Goal: Use online tool/utility: Utilize a website feature to perform a specific function

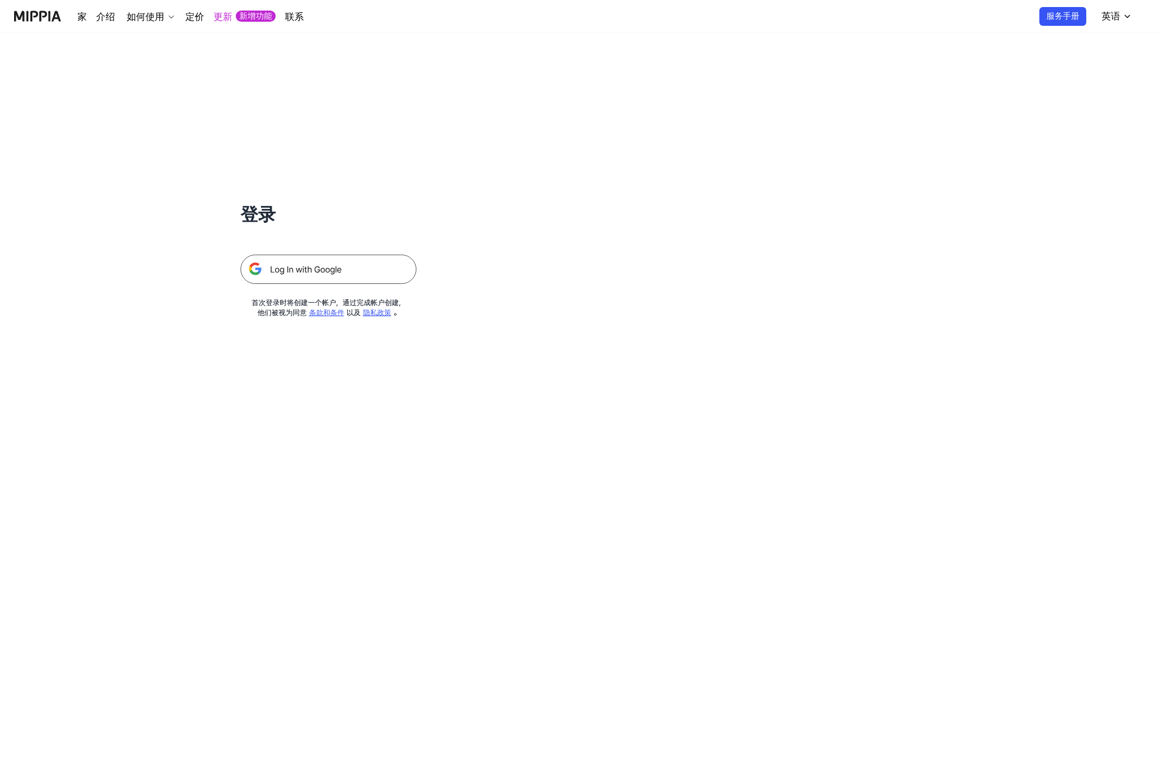
click at [365, 270] on img at bounding box center [329, 269] width 176 height 29
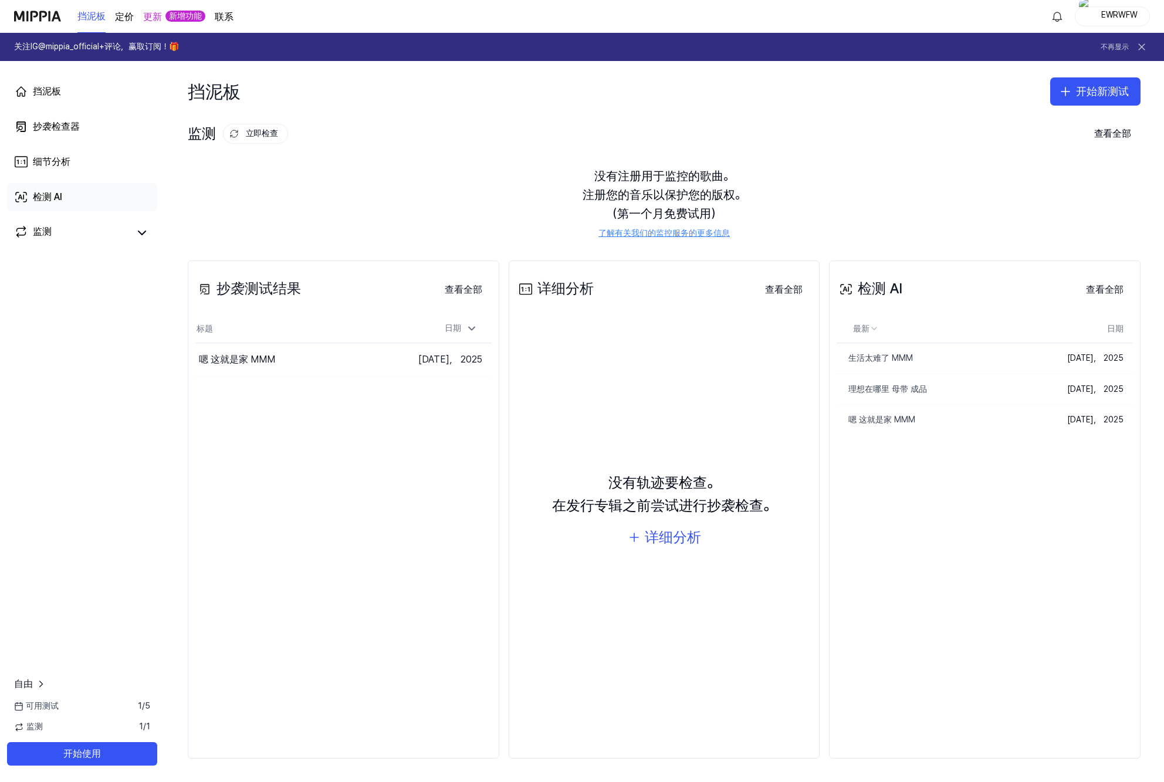
click at [59, 198] on div "检测 AI" at bounding box center [47, 197] width 29 height 14
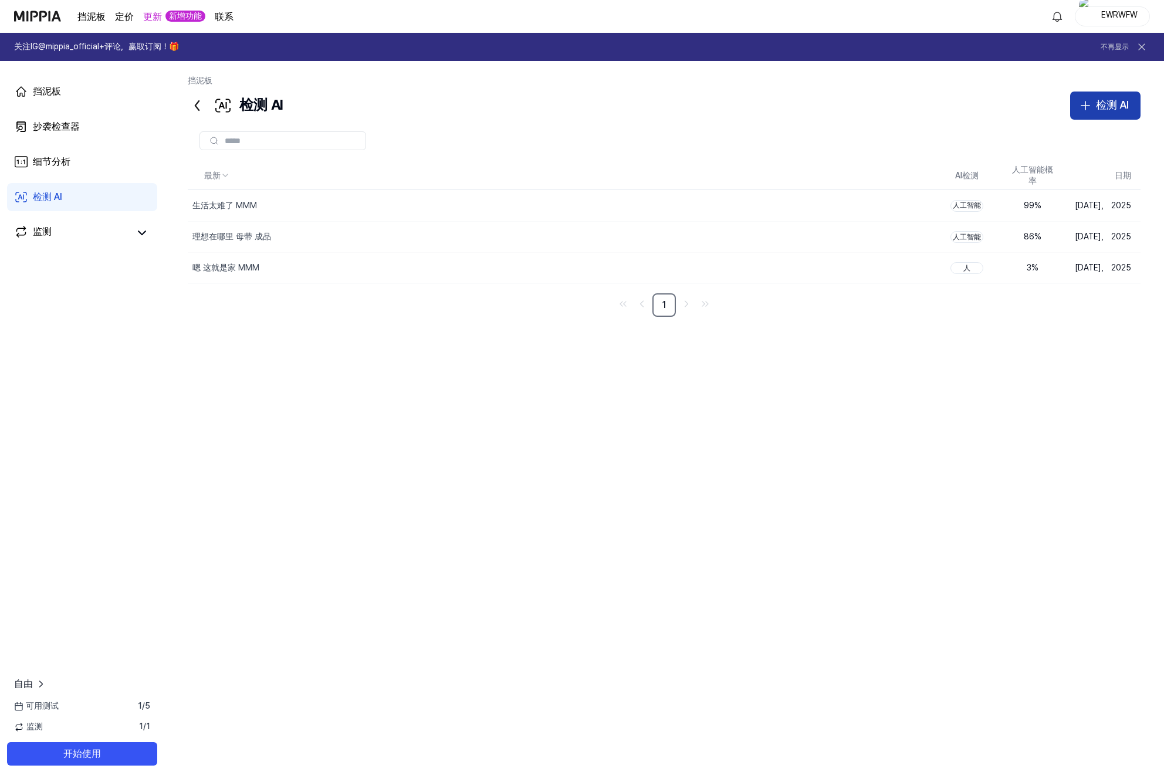
click at [1108, 94] on button "检测 AI" at bounding box center [1105, 106] width 70 height 28
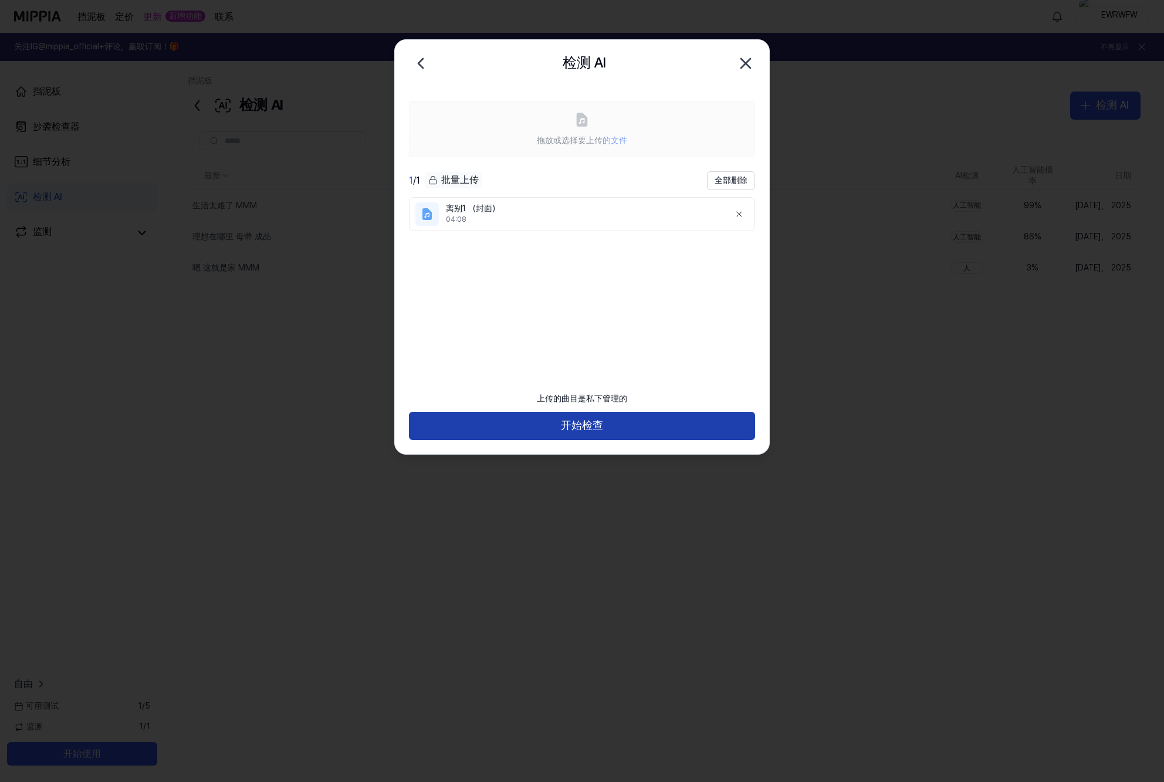
click at [633, 425] on button "开始检查" at bounding box center [582, 426] width 346 height 28
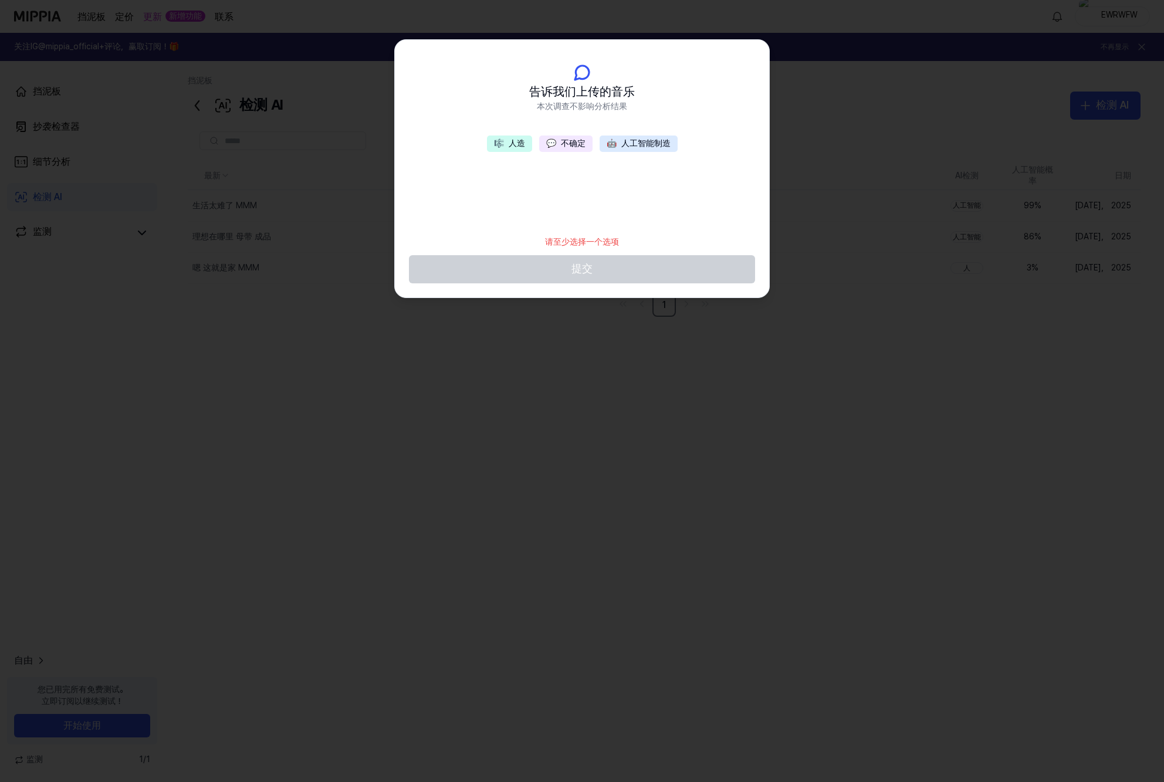
click at [618, 266] on footer "请至少选择一个选项 提交" at bounding box center [582, 256] width 346 height 54
click at [516, 147] on button "🎼 人造" at bounding box center [509, 144] width 45 height 16
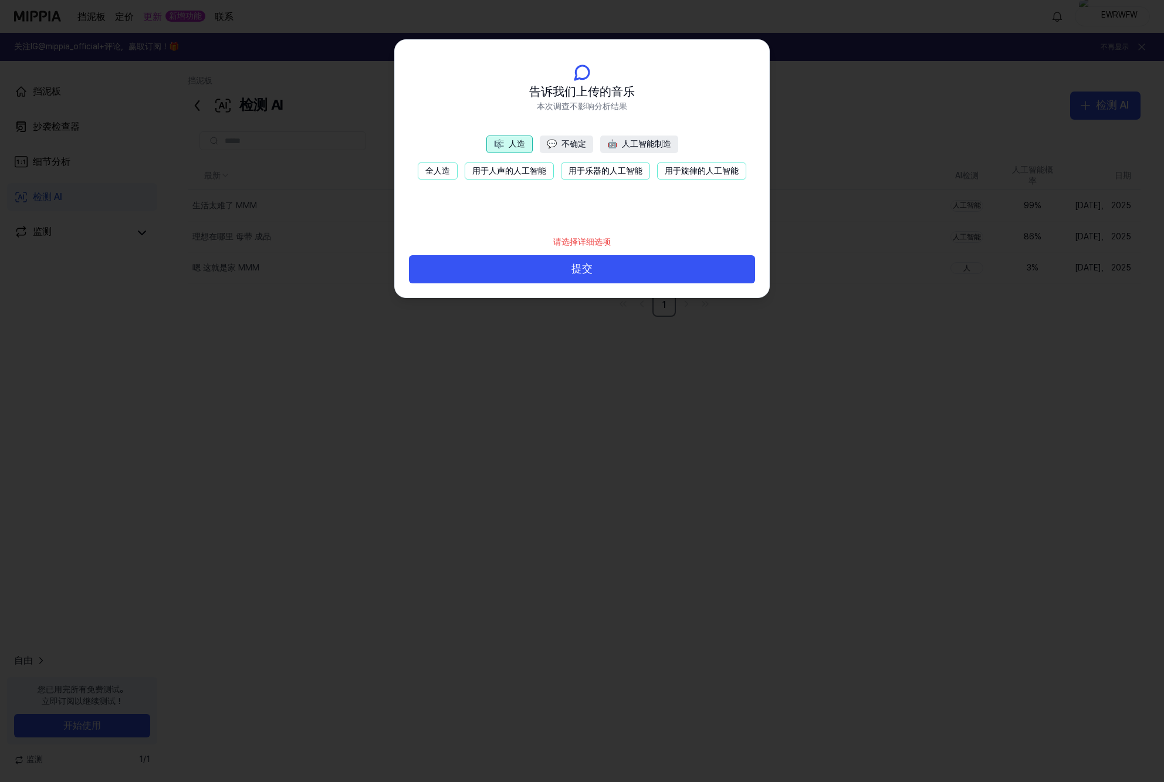
drag, startPoint x: 632, startPoint y: 264, endPoint x: 604, endPoint y: 183, distance: 85.7
click at [606, 185] on div "告诉我们上传的音乐 本次调查不影响分析结果 🎼 人造 💬 不确定 🤖 人工智能制造 全人造 用于人声的人工智能 用于乐器的人工智能 用于旋律的人工智能 请选择…" at bounding box center [582, 169] width 374 height 258
click at [561, 132] on header "告诉我们上传的音乐 本次调查不影响分析结果" at bounding box center [582, 88] width 374 height 96
click at [571, 141] on button "💬 不确定" at bounding box center [566, 145] width 53 height 18
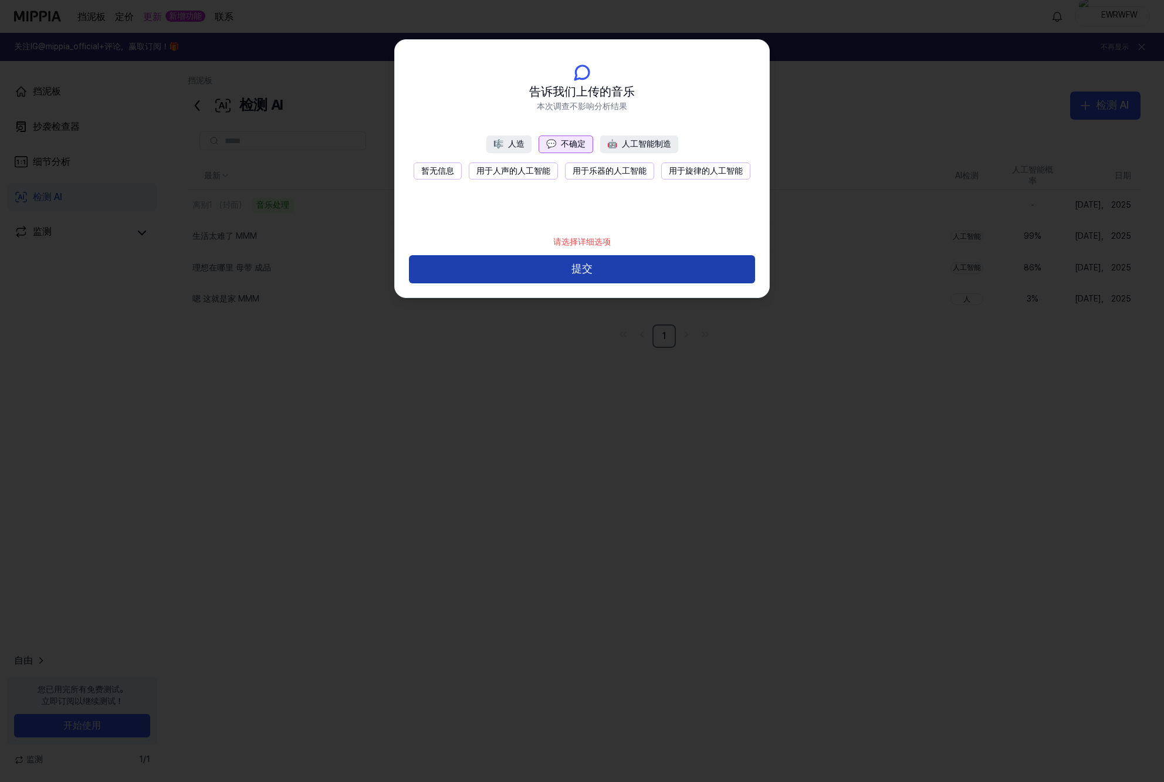
click at [630, 280] on button "提交" at bounding box center [582, 269] width 346 height 28
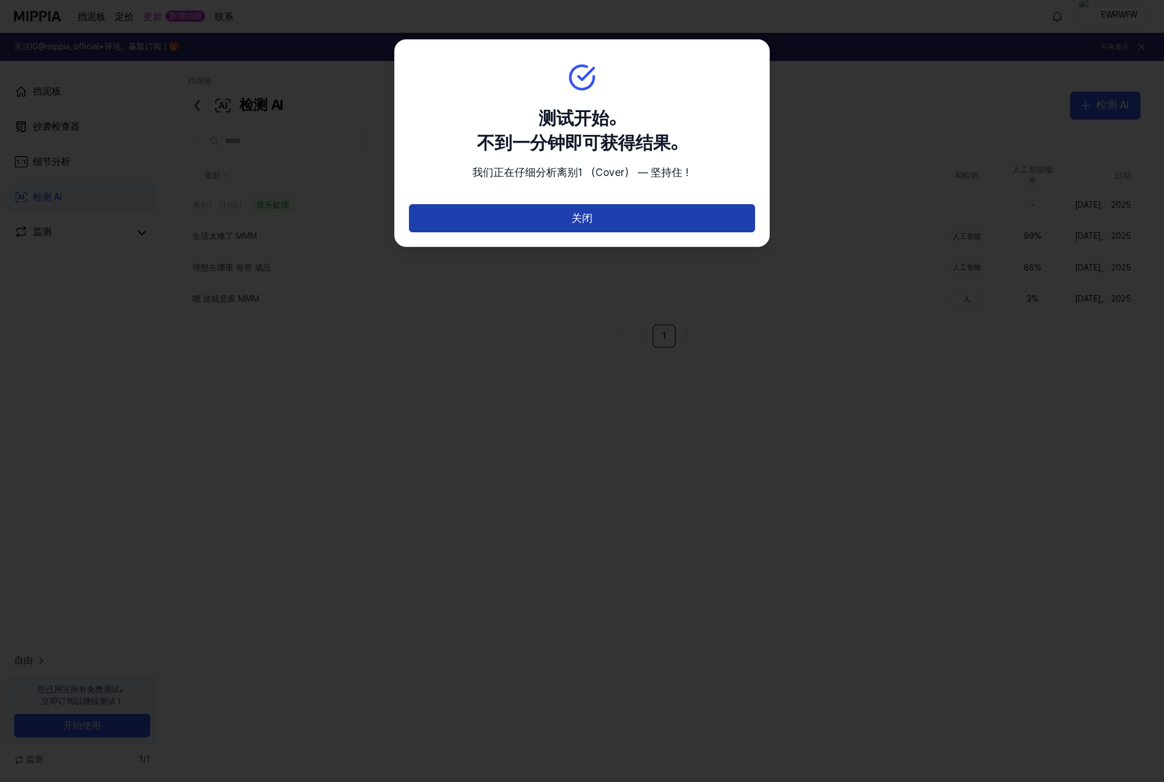
click at [619, 222] on button "关闭" at bounding box center [582, 218] width 346 height 28
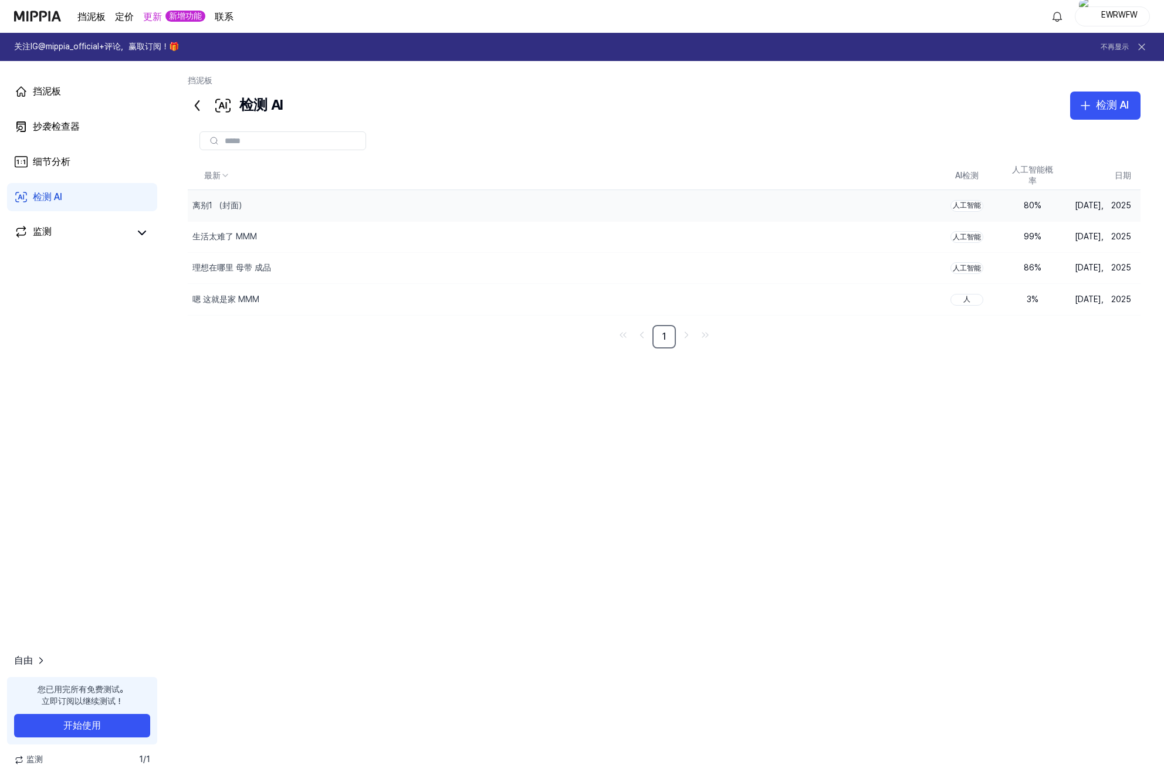
click at [1022, 206] on div "80 %" at bounding box center [1032, 206] width 47 height 12
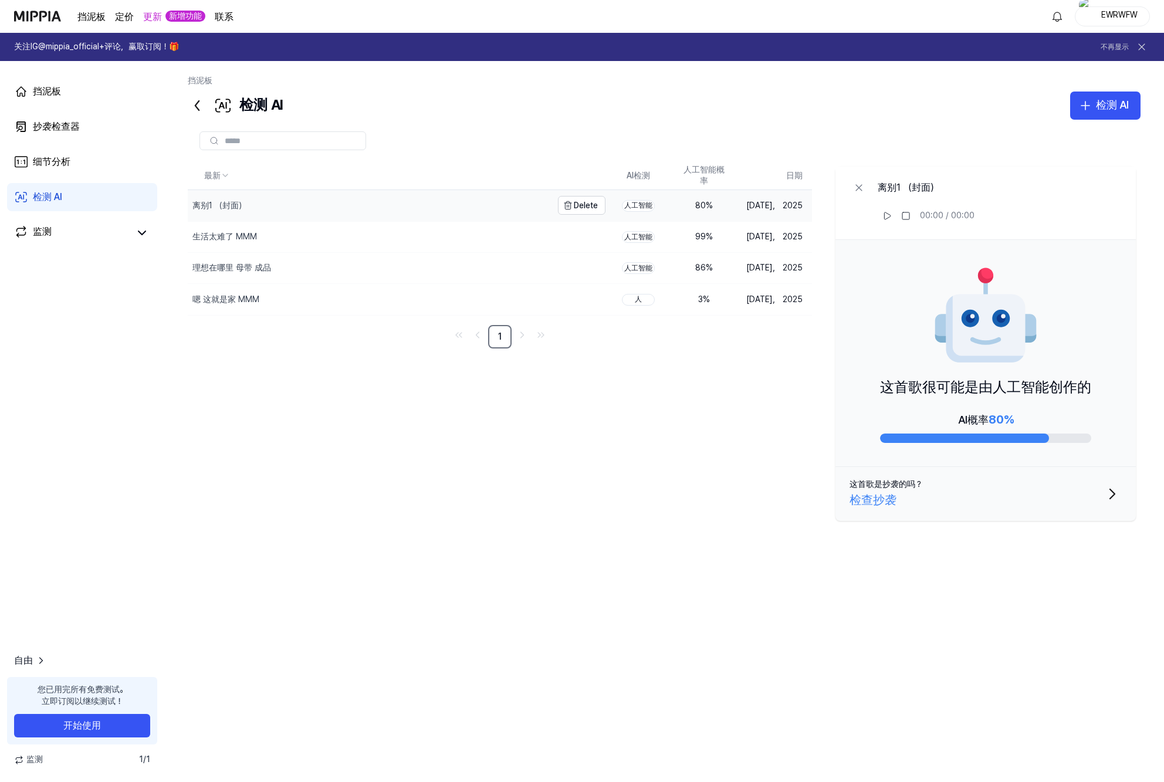
click at [245, 205] on div "离别1 （封面）" at bounding box center [219, 206] width 54 height 12
drag, startPoint x: 988, startPoint y: 419, endPoint x: 1019, endPoint y: 419, distance: 30.5
click at [1019, 418] on div "AI概率 80%" at bounding box center [985, 426] width 211 height 33
click at [883, 630] on div "离别1 （封面） 00:00 / 04:07 这首歌很可能是由人工智能创作的 AI概率 80% 这首歌是抄袭的吗？ 检查抄袭" at bounding box center [987, 413] width 305 height 503
drag, startPoint x: 787, startPoint y: 534, endPoint x: 776, endPoint y: 386, distance: 148.8
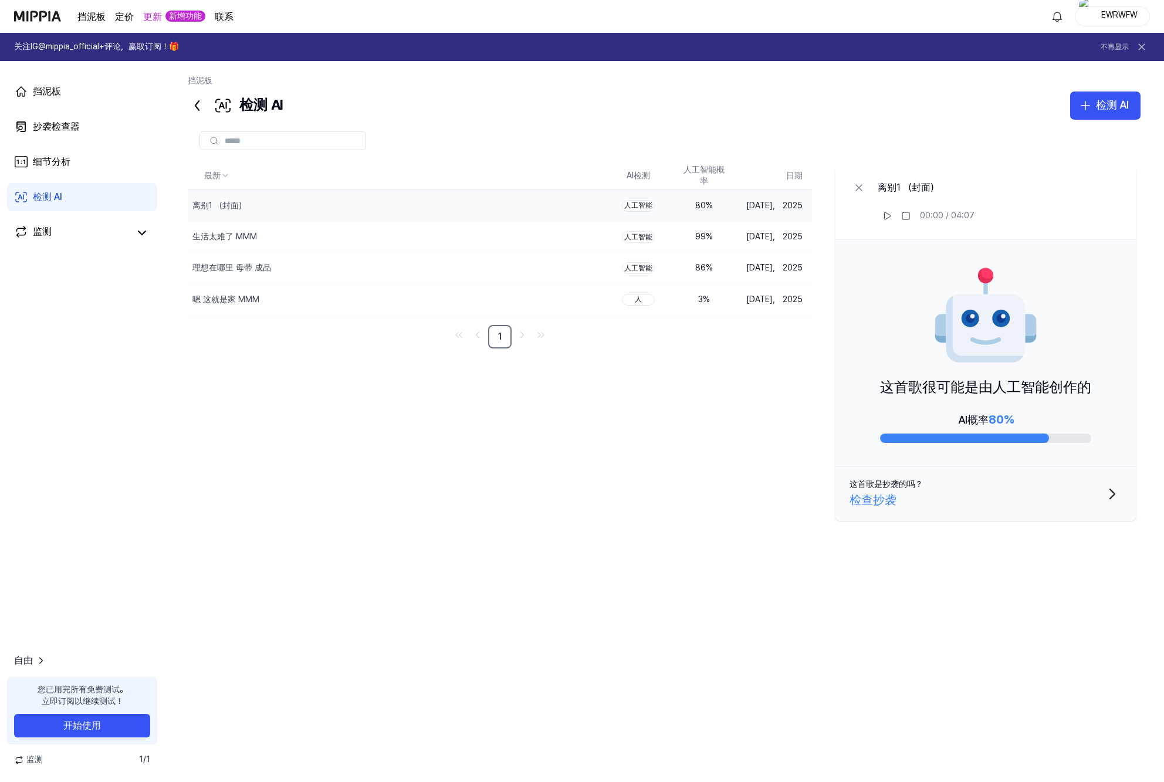
click at [787, 534] on div "最新 AI检测 人工智能概率 日期 离别1 （封面） Delete 人工智能 80 % 9月 24， 2025 生活太难了 MMM Delete 人工智能 9…" at bounding box center [664, 416] width 953 height 508
click at [1084, 106] on icon "button" at bounding box center [1085, 106] width 8 height 0
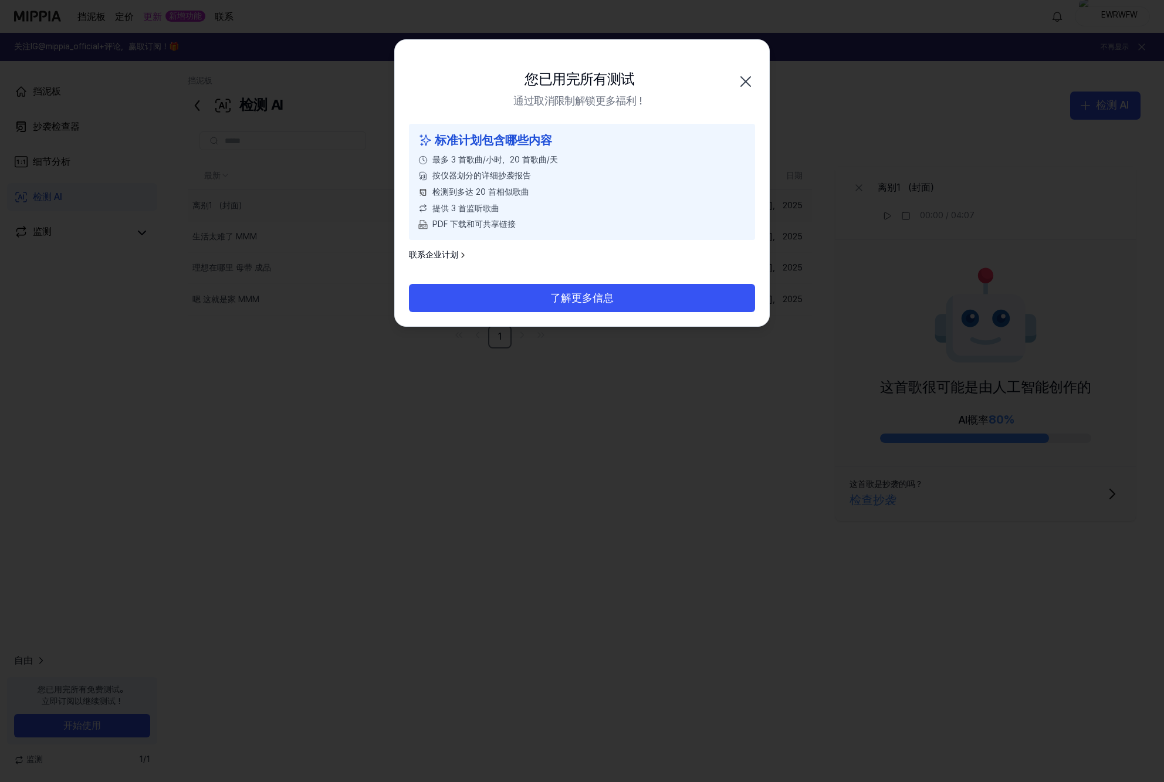
click at [749, 85] on icon "button" at bounding box center [745, 81] width 9 height 9
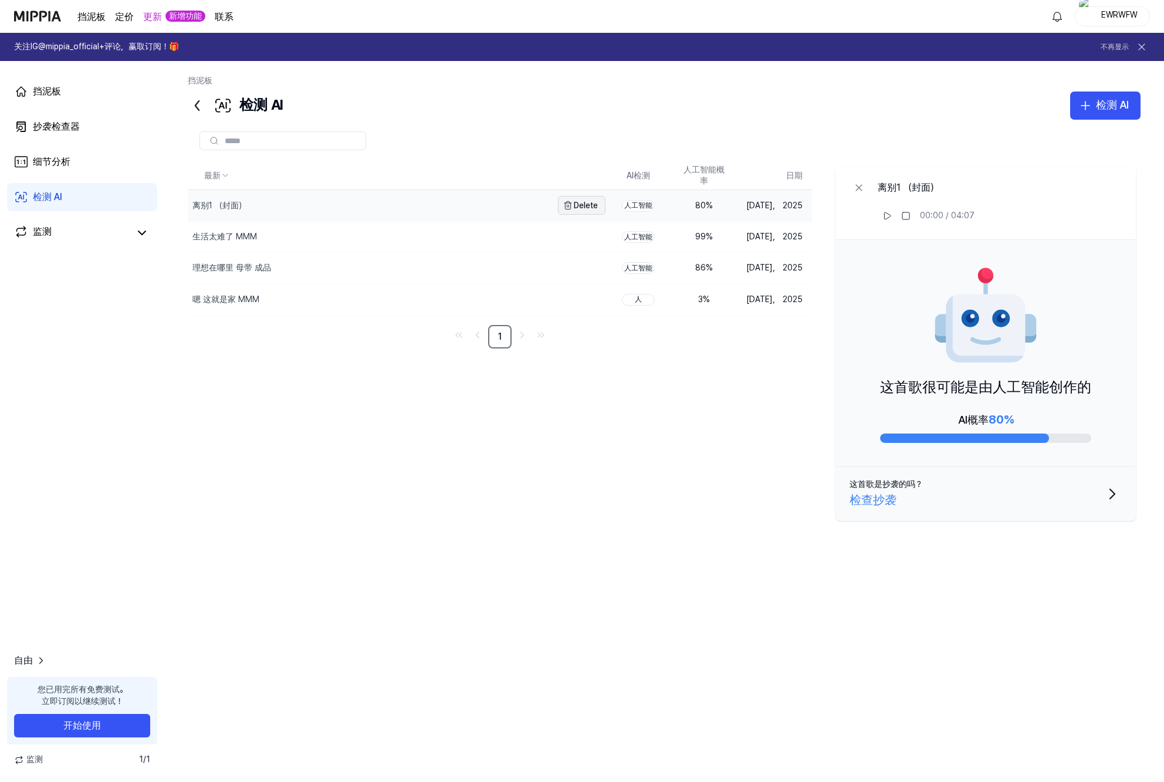
click at [589, 208] on font "Delete" at bounding box center [586, 206] width 24 height 12
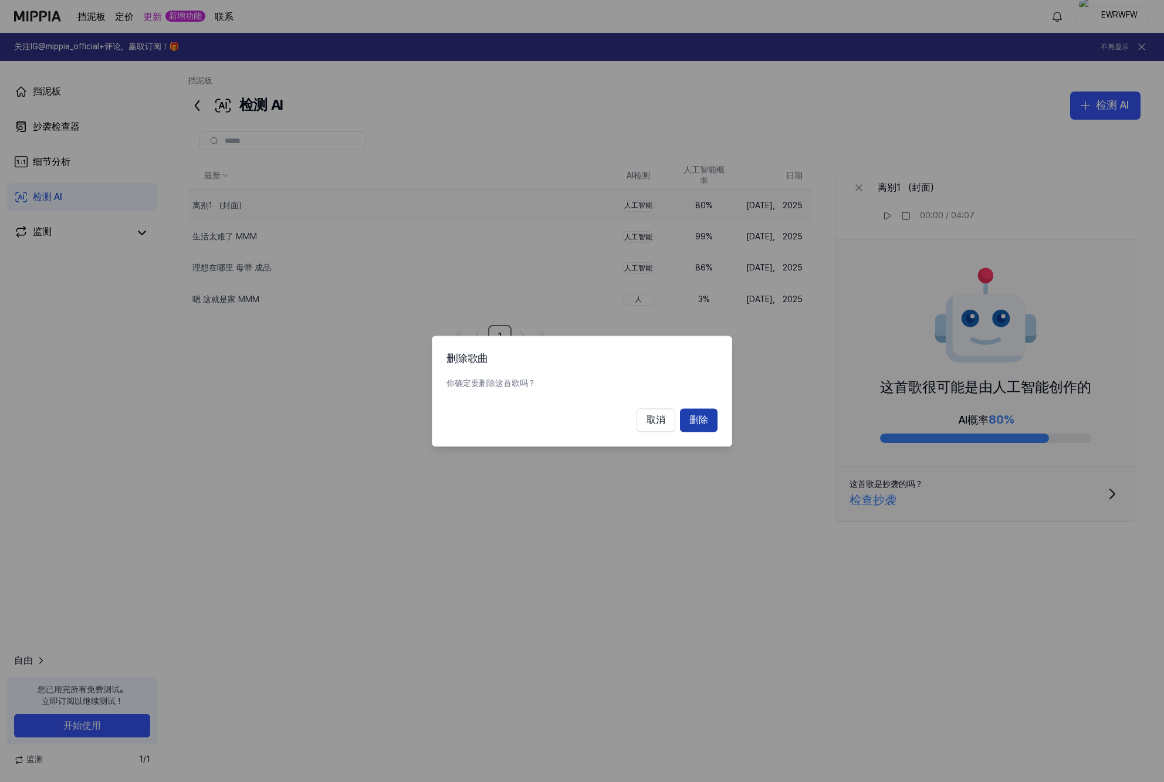
click at [693, 424] on button "删除" at bounding box center [699, 419] width 38 height 23
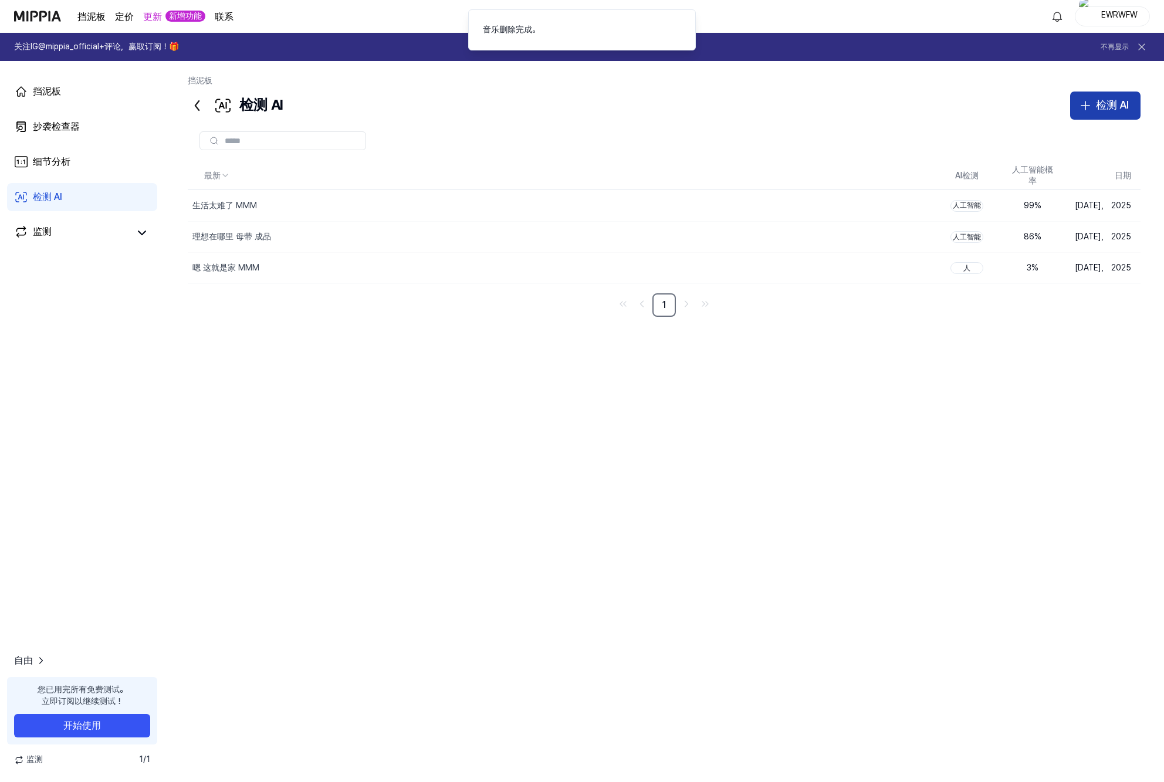
click at [1123, 104] on div "检测 AI" at bounding box center [1112, 105] width 33 height 17
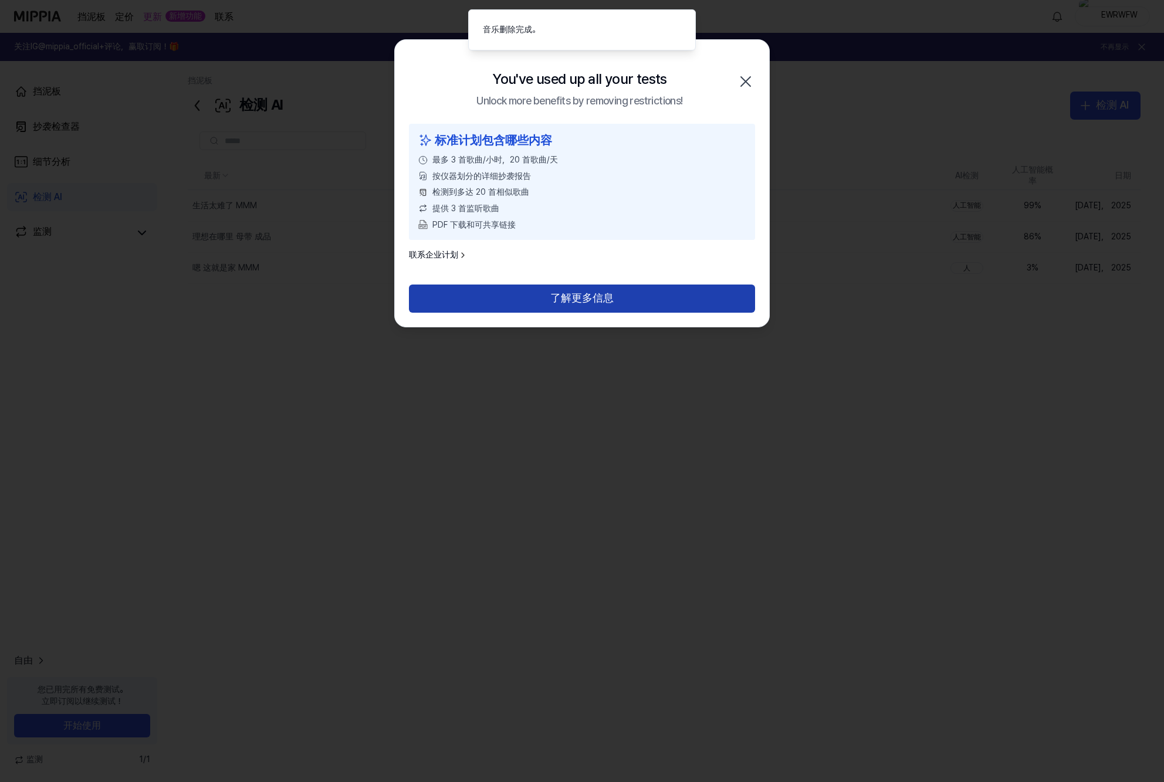
click at [584, 299] on button "了解更多信息" at bounding box center [582, 298] width 346 height 28
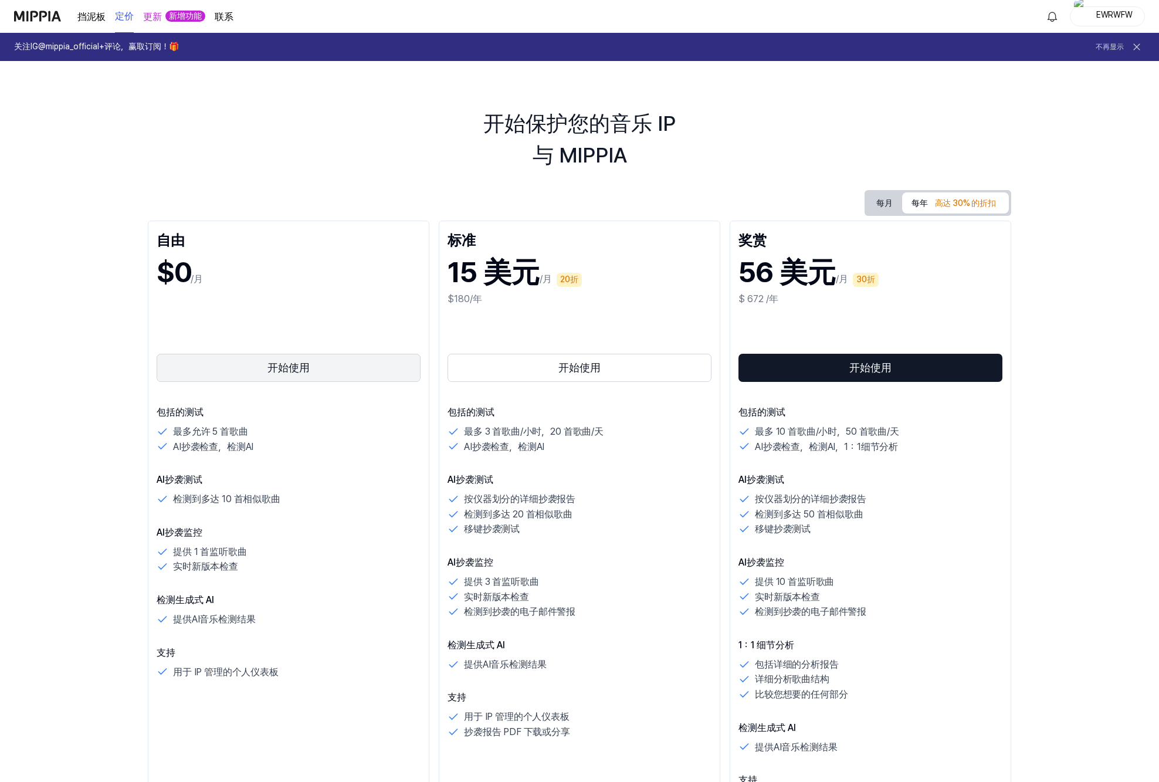
click at [302, 380] on button "开始使用" at bounding box center [289, 368] width 264 height 28
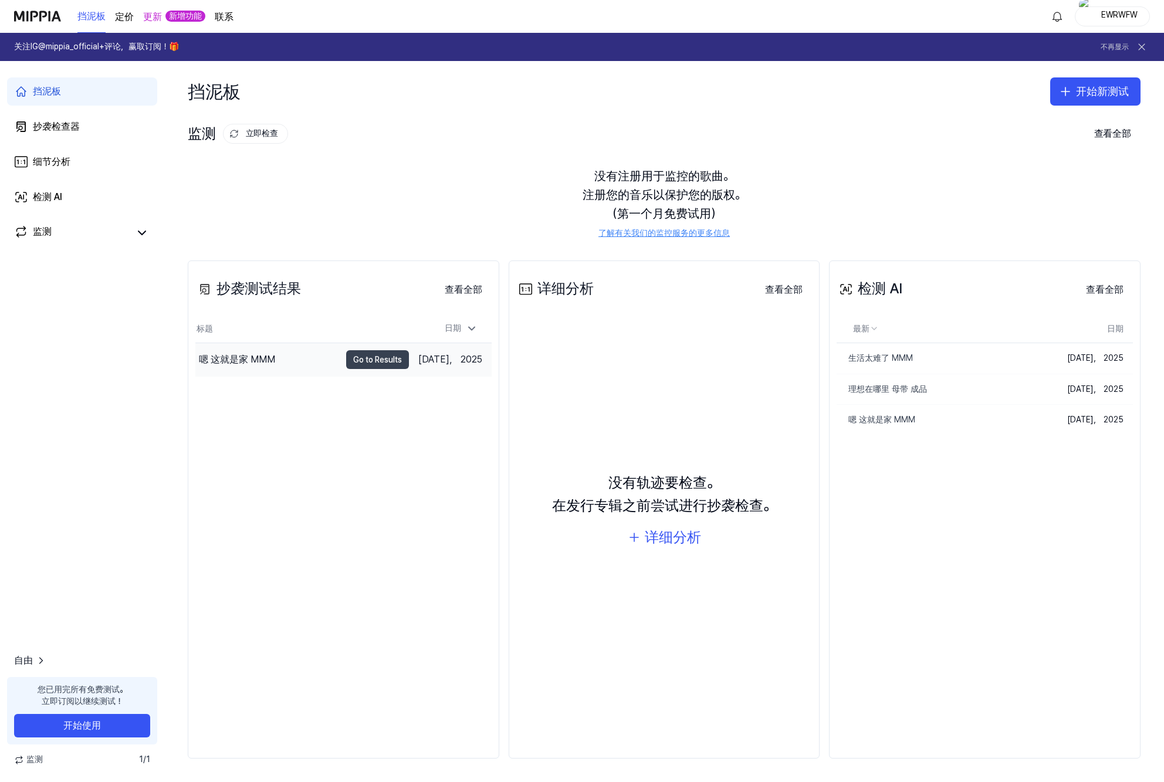
click at [395, 357] on button "Go to Results" at bounding box center [377, 359] width 63 height 19
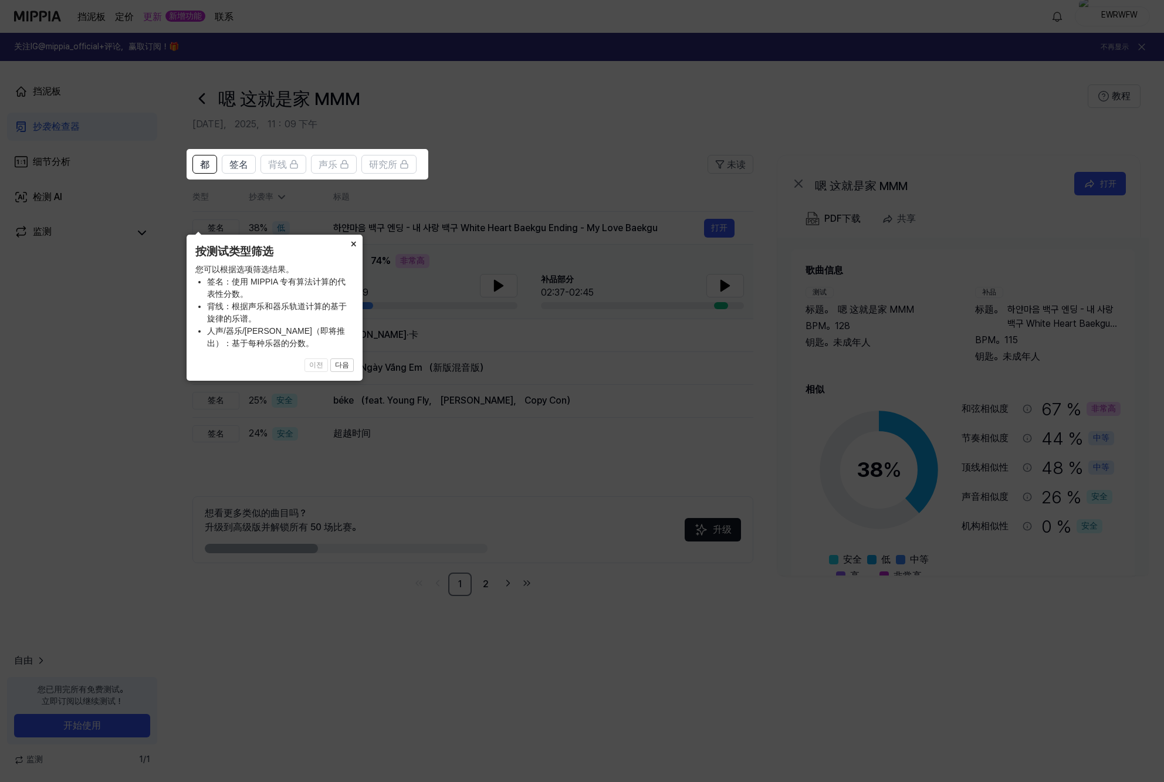
click at [354, 243] on button "×" at bounding box center [353, 243] width 19 height 16
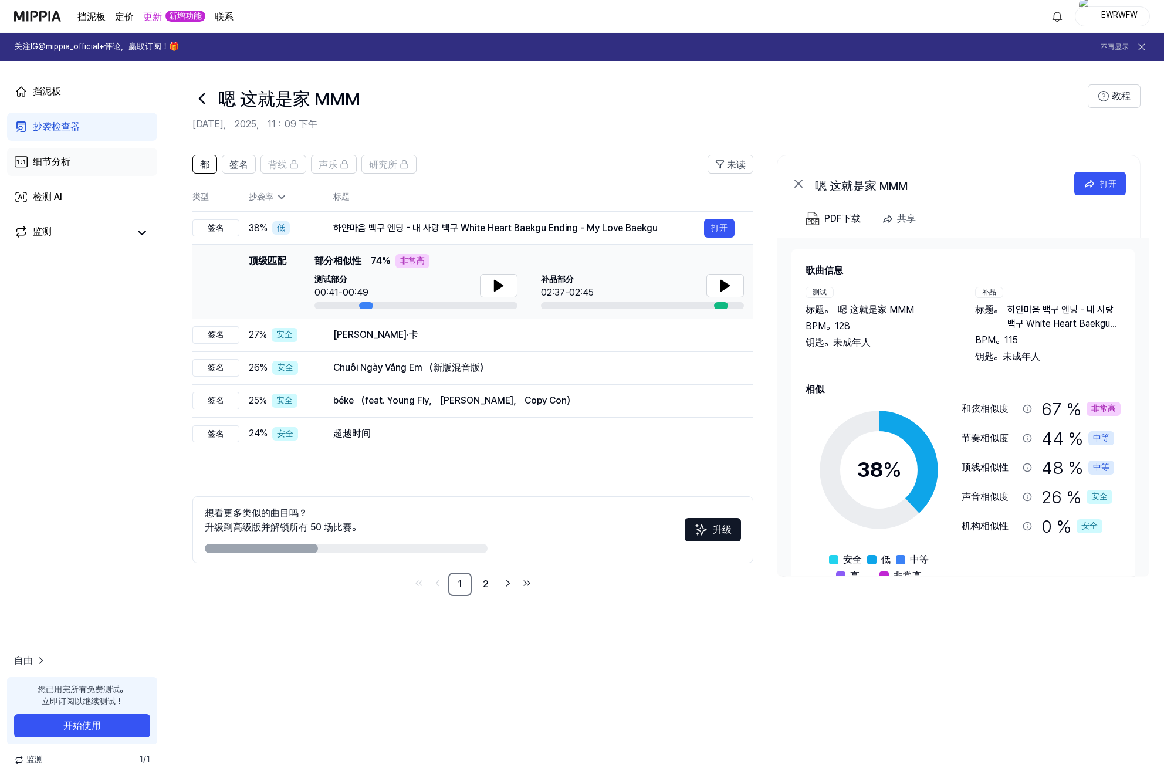
click at [67, 157] on div "细节分析" at bounding box center [52, 162] width 38 height 14
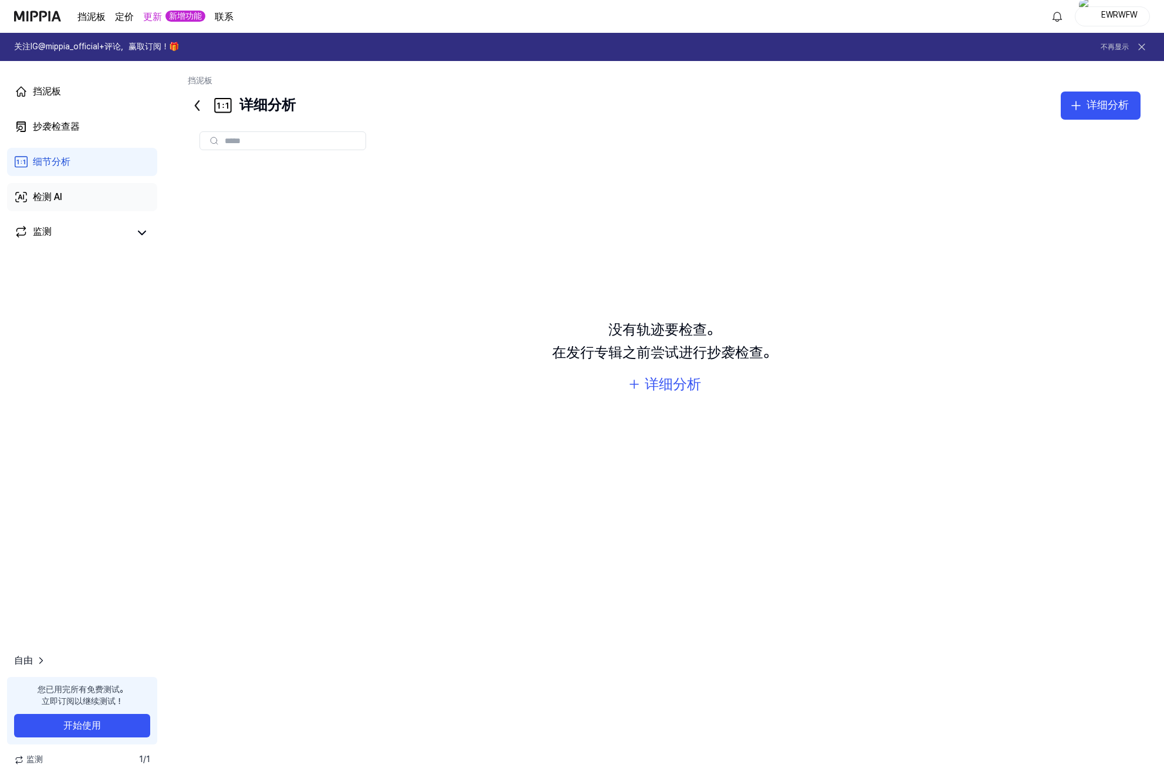
click at [71, 199] on link "检测 AI" at bounding box center [82, 197] width 150 height 28
